Goal: Task Accomplishment & Management: Manage account settings

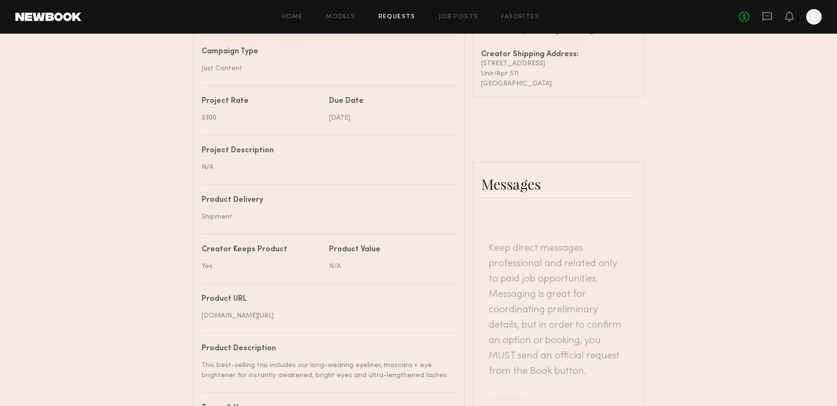
scroll to position [291, 0]
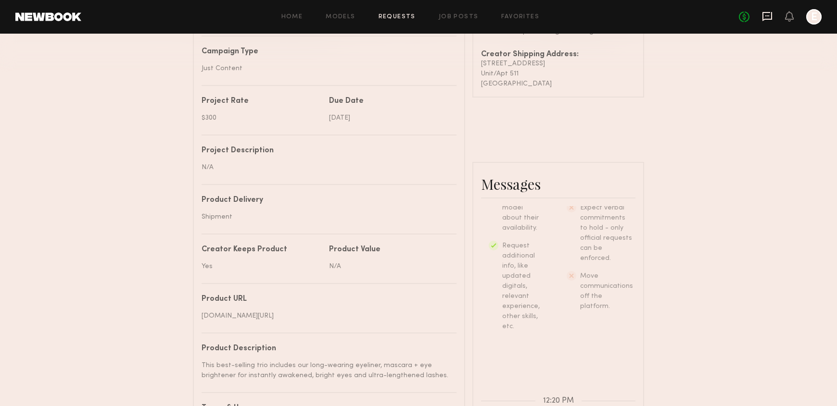
click at [770, 13] on icon at bounding box center [767, 16] width 11 height 11
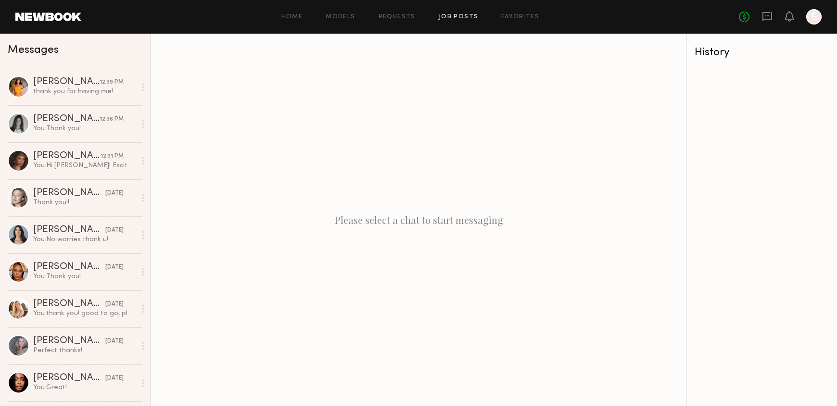
click at [457, 14] on link "Job Posts" at bounding box center [459, 17] width 40 height 6
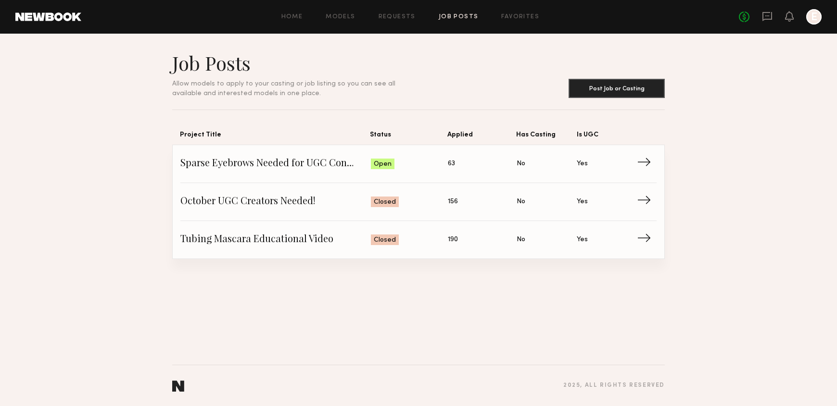
click at [388, 24] on div "Home Models Requests Job Posts Favorites Sign Out No fees up to $5,000 E" at bounding box center [451, 16] width 740 height 15
click at [385, 14] on link "Requests" at bounding box center [397, 17] width 37 height 6
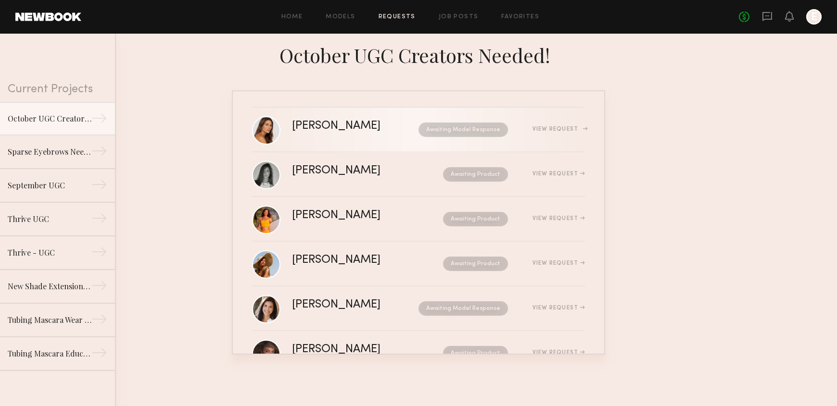
scroll to position [0, 0]
click at [763, 18] on icon at bounding box center [767, 16] width 10 height 9
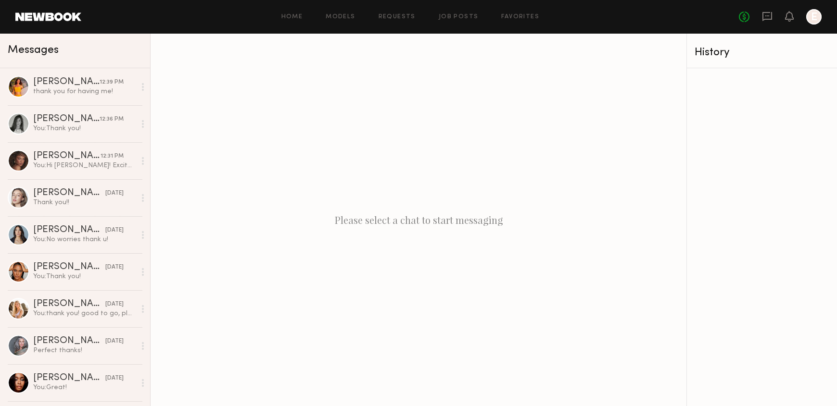
click at [393, 20] on div "Home Models Requests Job Posts Favorites Sign Out No fees up to $5,000 E" at bounding box center [451, 16] width 740 height 15
click at [398, 15] on link "Requests" at bounding box center [397, 17] width 37 height 6
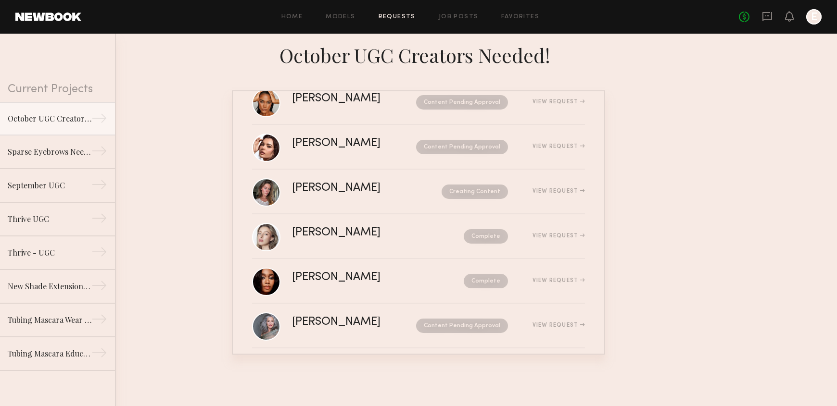
scroll to position [306, 0]
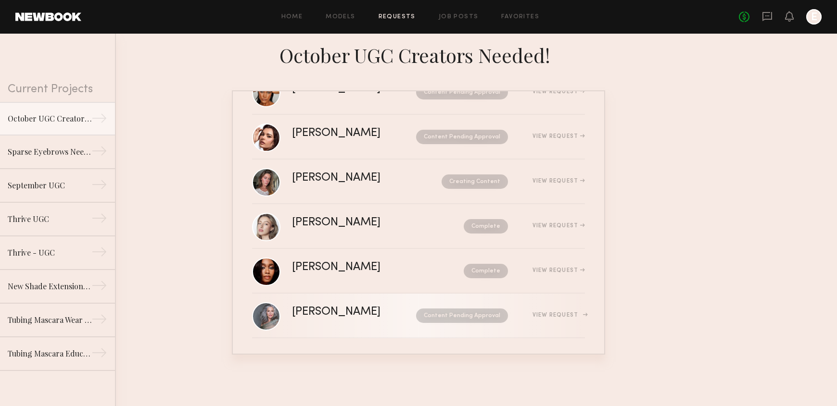
click at [364, 327] on link "[PERSON_NAME] Content Pending Approval View Request" at bounding box center [418, 316] width 333 height 45
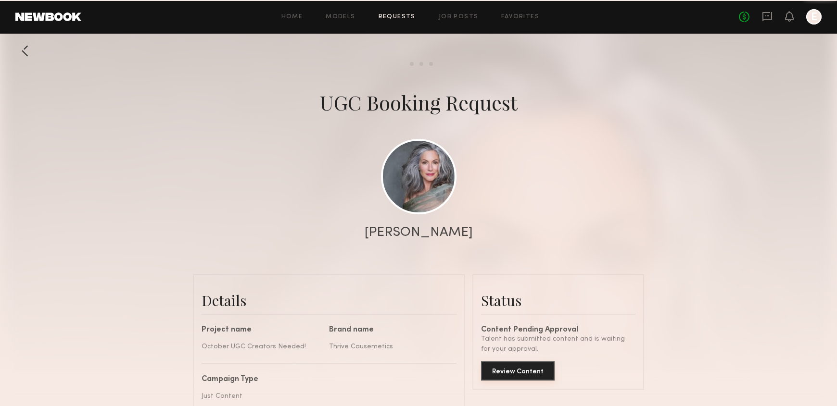
scroll to position [719, 0]
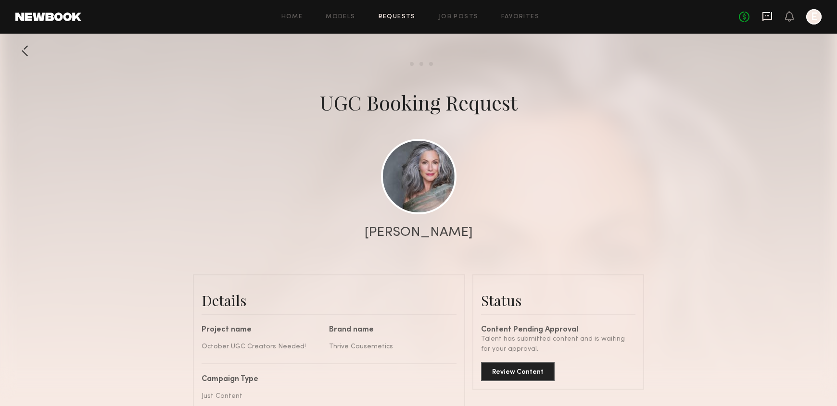
click at [765, 14] on icon at bounding box center [767, 16] width 11 height 11
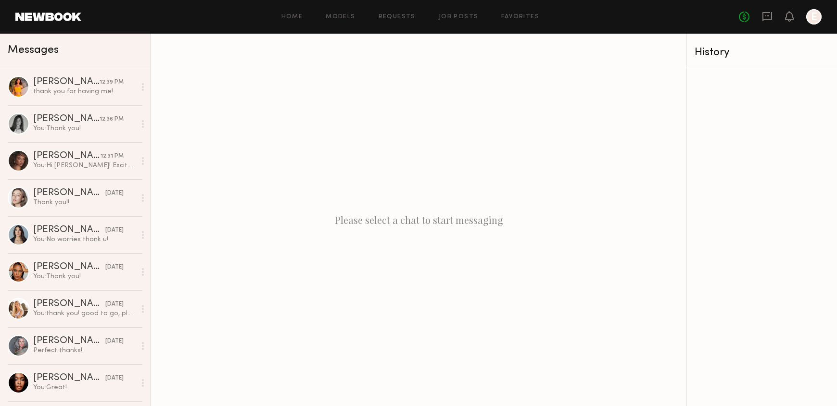
click at [776, 18] on div "No fees up to $5,000 E" at bounding box center [780, 16] width 83 height 15
click at [788, 18] on icon at bounding box center [790, 16] width 8 height 7
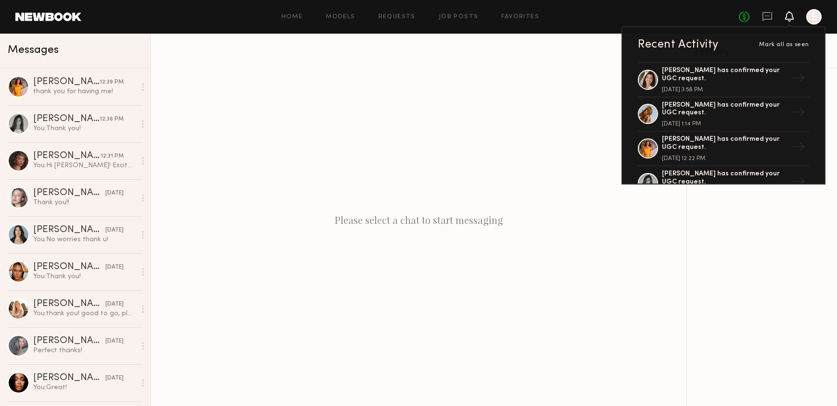
click at [402, 9] on div "Home Models Requests Job Posts Favorites Sign Out No fees up to $5,000 Recent A…" at bounding box center [451, 16] width 740 height 15
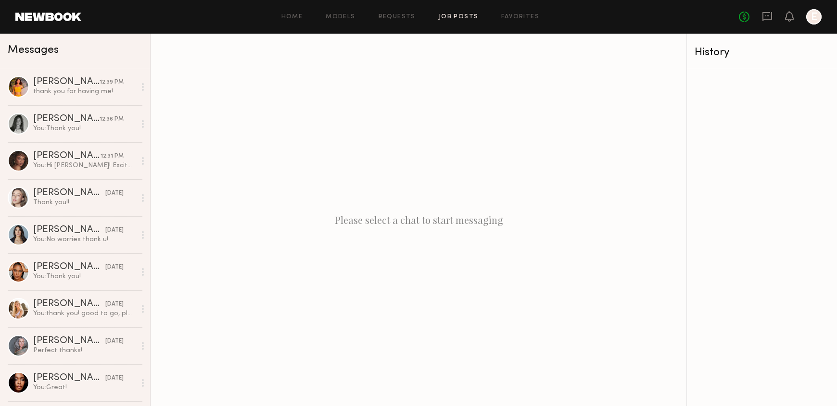
click at [464, 15] on link "Job Posts" at bounding box center [459, 17] width 40 height 6
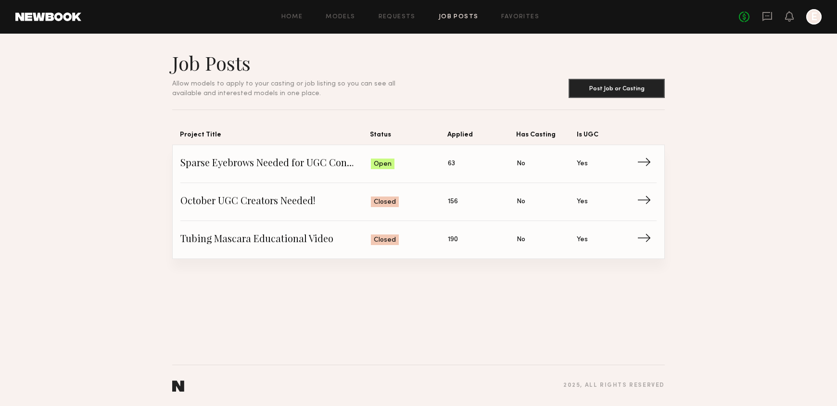
click at [383, 20] on div "Home Models Requests Job Posts Favorites Sign Out No fees up to $5,000 E" at bounding box center [451, 16] width 740 height 15
click at [391, 22] on div "Home Models Requests Job Posts Favorites Sign Out No fees up to $5,000 E" at bounding box center [451, 16] width 740 height 15
click at [393, 20] on div "Home Models Requests Job Posts Favorites Sign Out No fees up to $5,000 E" at bounding box center [451, 16] width 740 height 15
click at [394, 15] on link "Requests" at bounding box center [397, 17] width 37 height 6
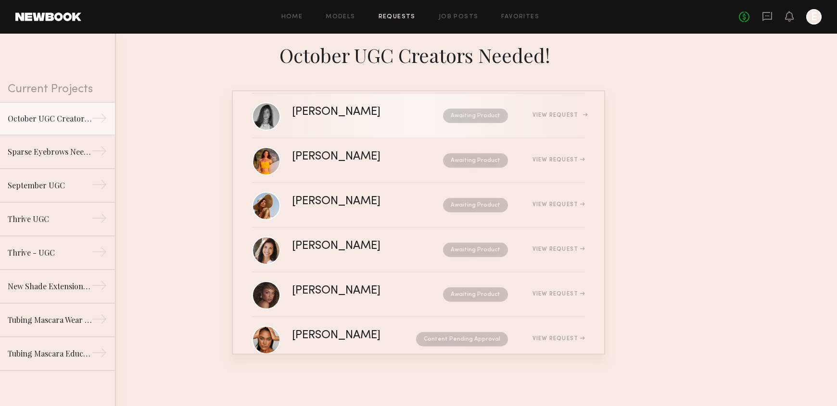
scroll to position [142, 0]
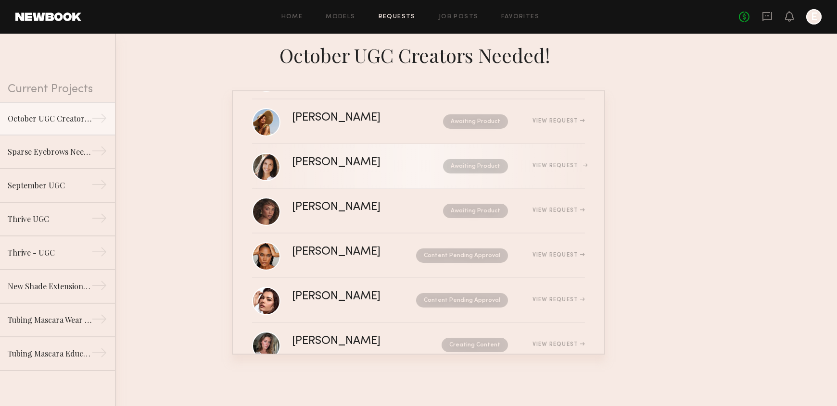
click at [337, 174] on div "[PERSON_NAME] Awaiting Product View Request" at bounding box center [438, 166] width 293 height 18
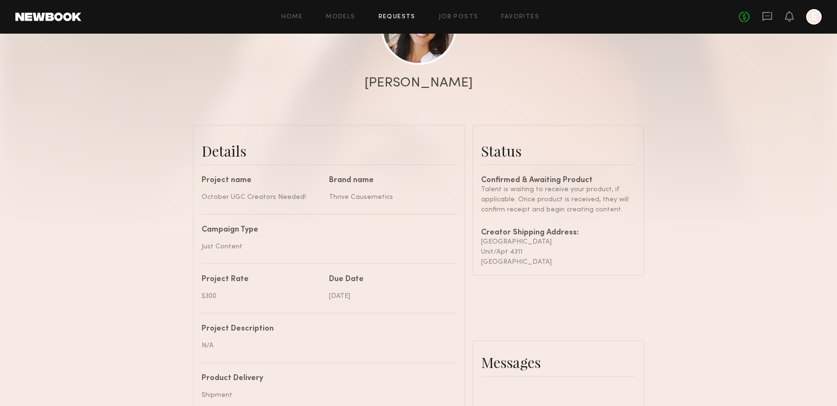
scroll to position [160, 0]
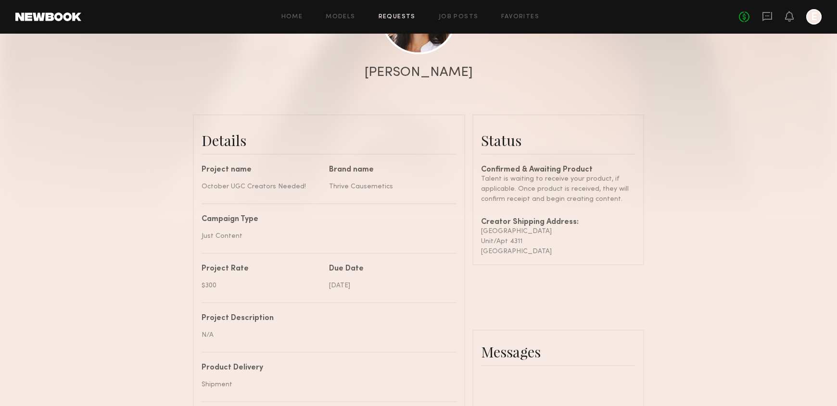
drag, startPoint x: 575, startPoint y: 253, endPoint x: 480, endPoint y: 228, distance: 97.9
click at [480, 228] on common-border "Status Confirmed & Awaiting Product Talent is waiting to receive your product, …" at bounding box center [558, 189] width 172 height 151
copy div "[GEOGRAPHIC_DATA] Unit/Apt [STREET_ADDRESS]"
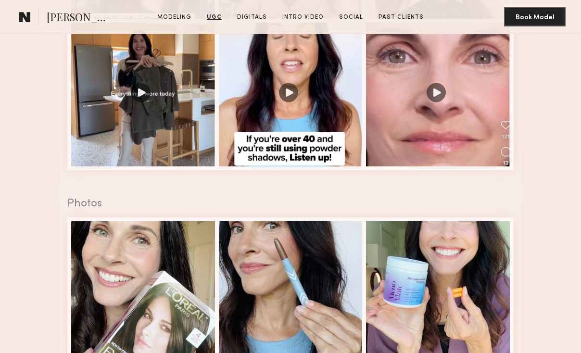
scroll to position [1467, 0]
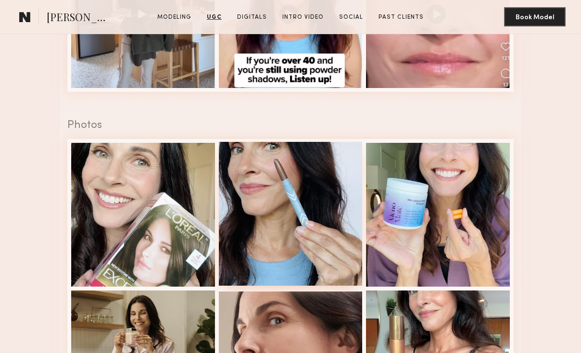
click at [251, 251] on div at bounding box center [291, 214] width 144 height 144
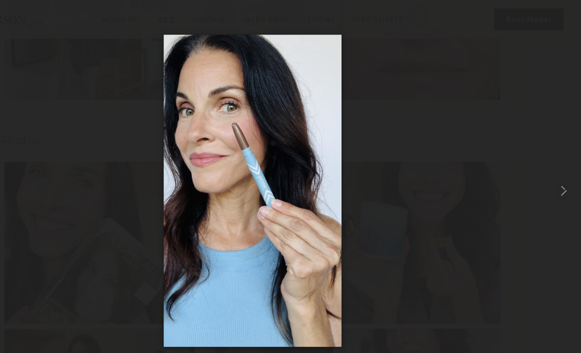
click at [151, 253] on div at bounding box center [290, 168] width 581 height 307
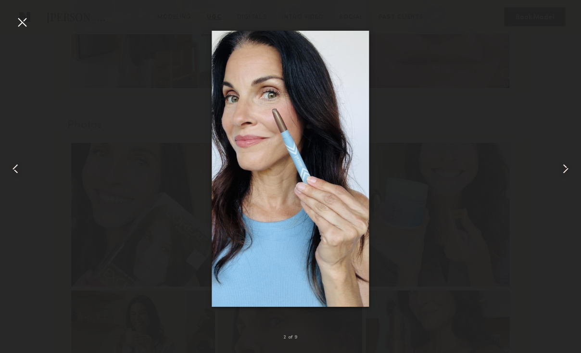
click at [17, 21] on div at bounding box center [21, 21] width 15 height 15
